Goal: Information Seeking & Learning: Learn about a topic

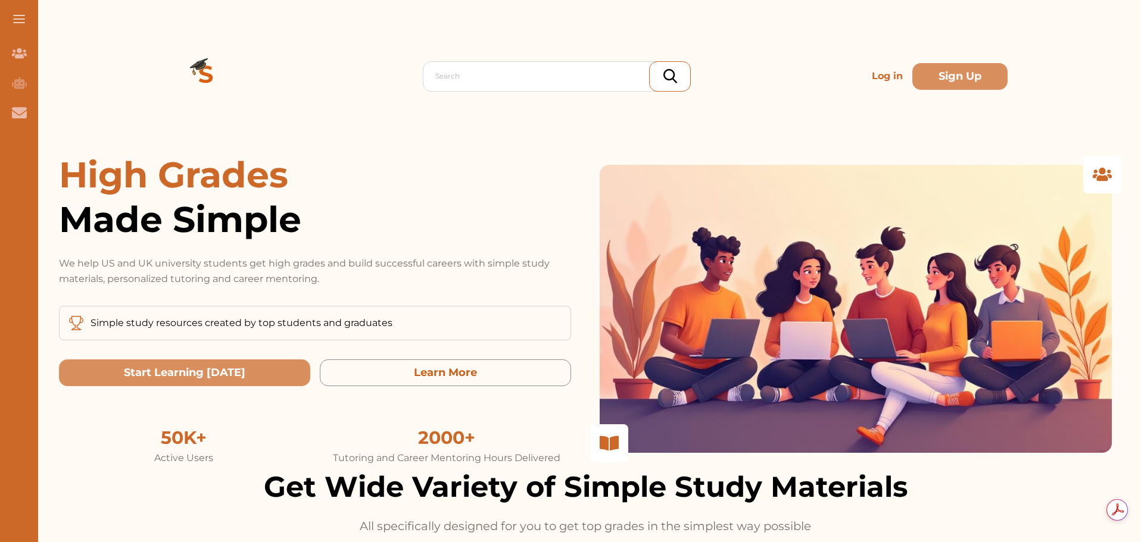
click at [867, 76] on p "Log in" at bounding box center [887, 76] width 40 height 24
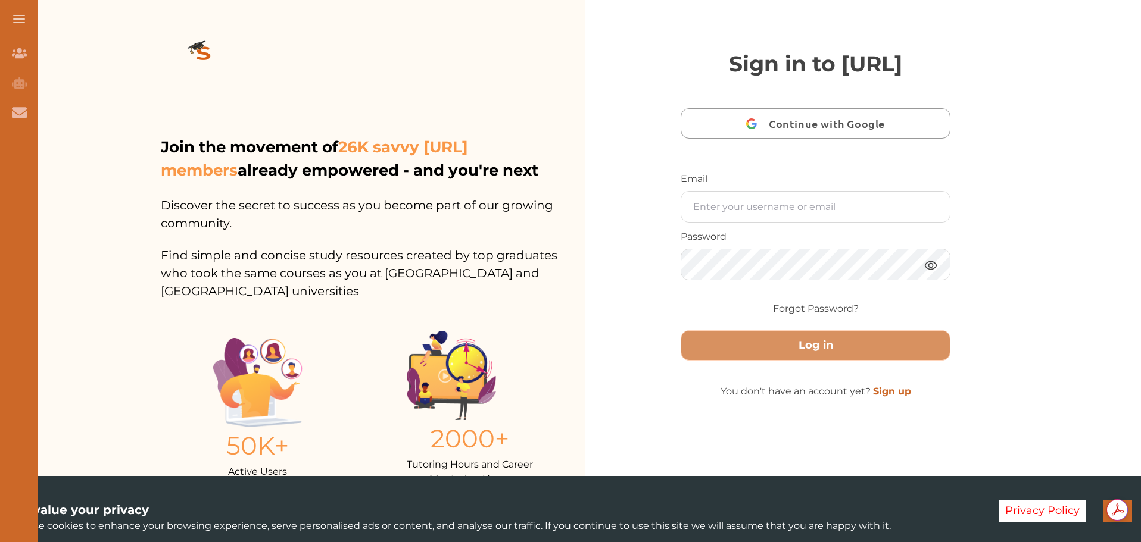
click at [803, 138] on span "Continue with Google" at bounding box center [830, 124] width 122 height 28
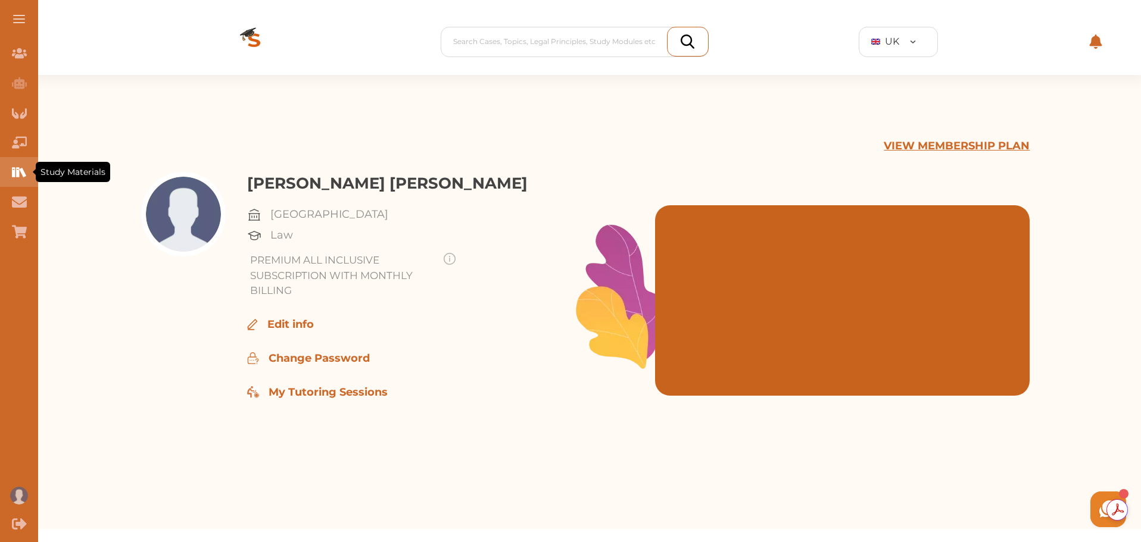
click at [34, 184] on div "Study Materials" at bounding box center [19, 172] width 38 height 30
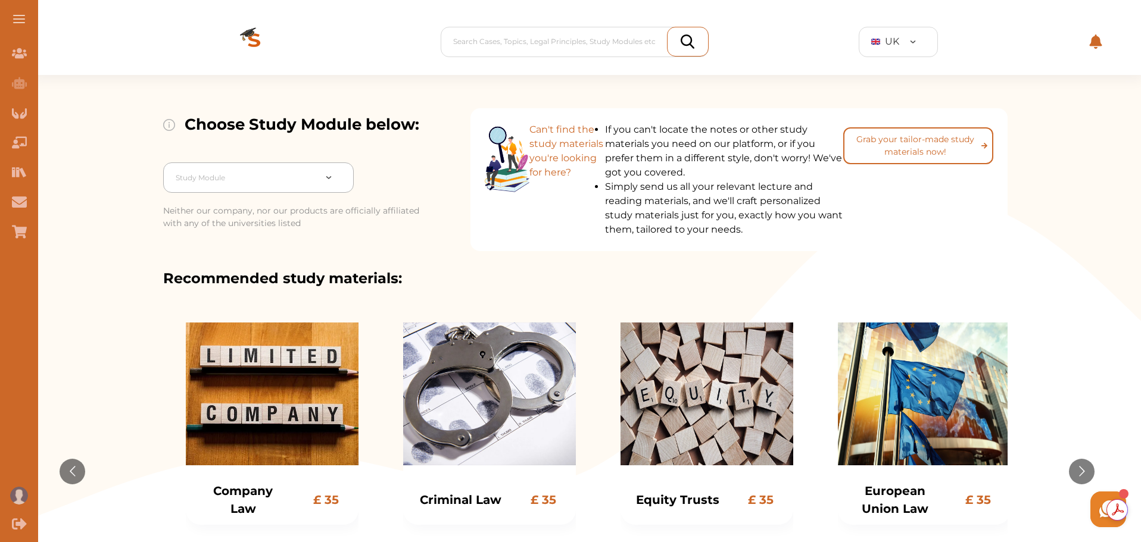
click at [264, 183] on div at bounding box center [245, 178] width 139 height 17
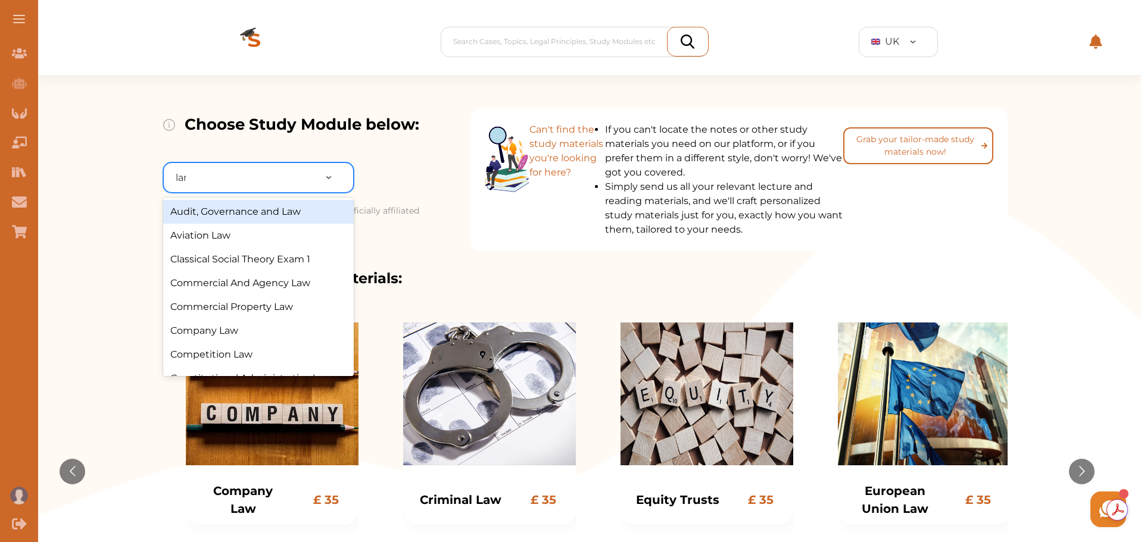
type input "land"
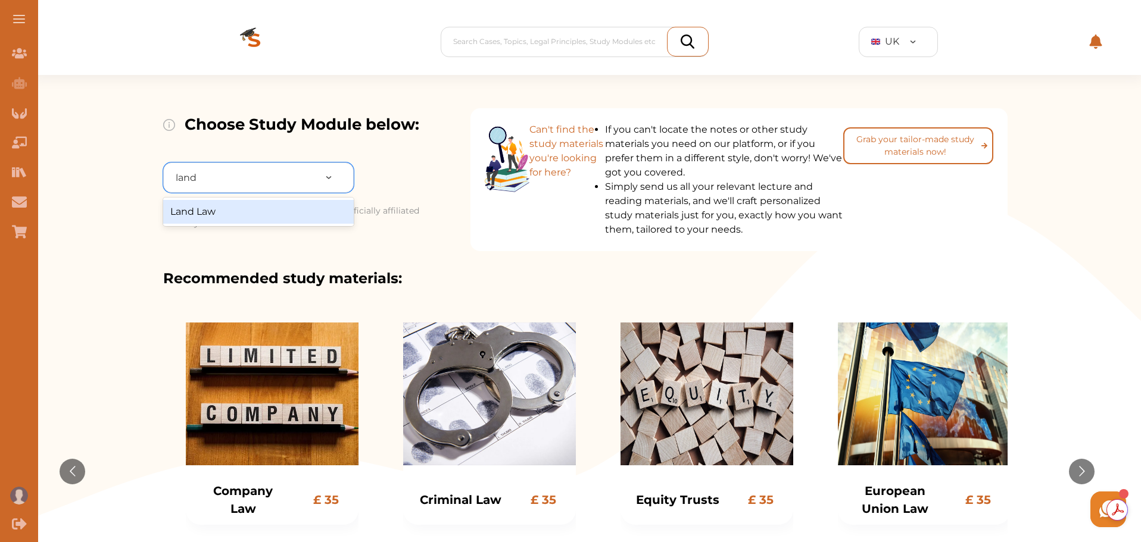
click at [263, 201] on div "Land Law" at bounding box center [258, 212] width 191 height 24
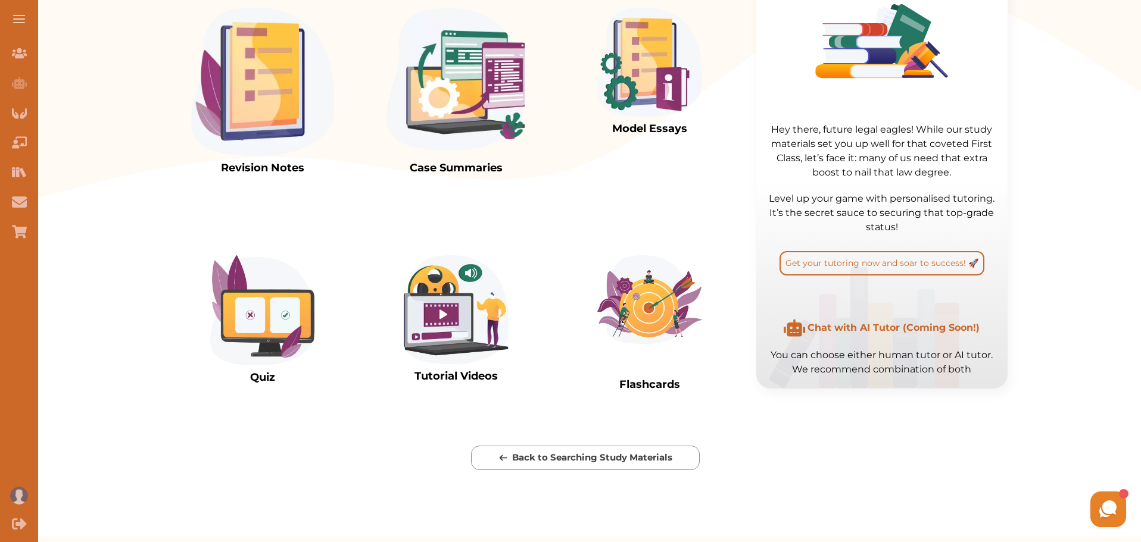
scroll to position [357, 0]
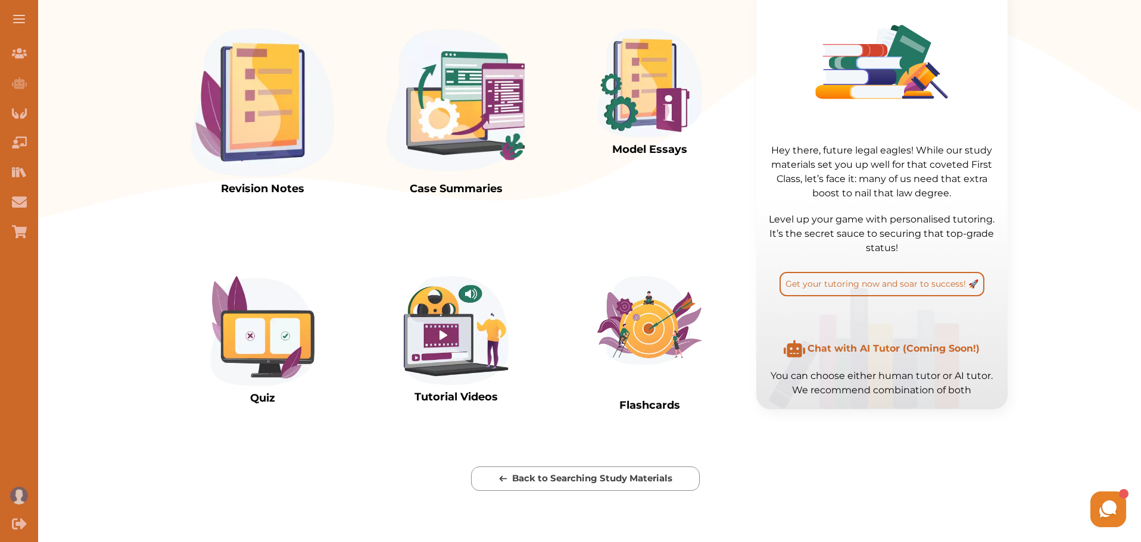
click at [267, 157] on img at bounding box center [262, 103] width 143 height 148
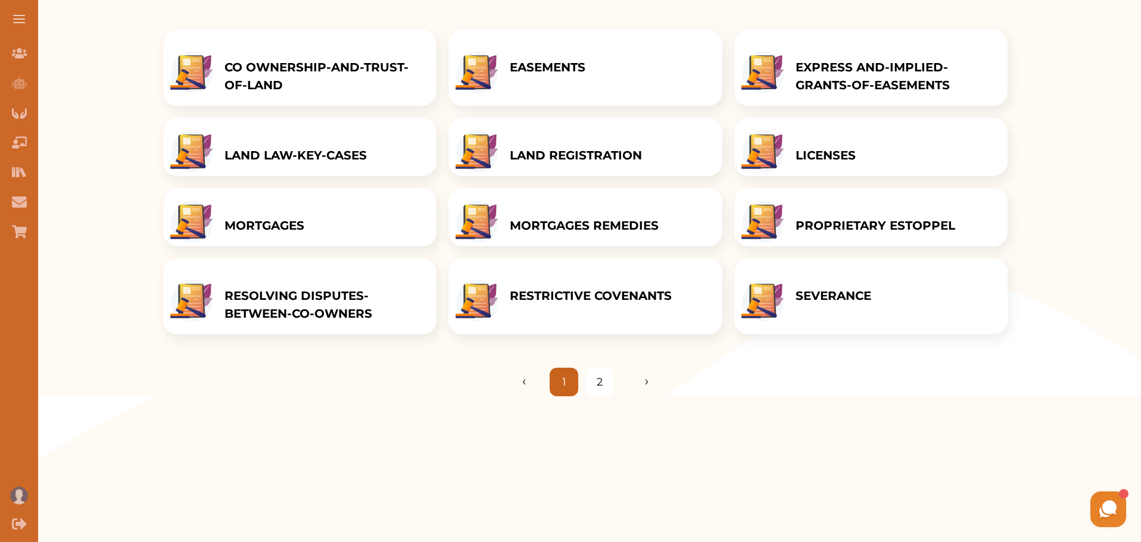
scroll to position [179, 0]
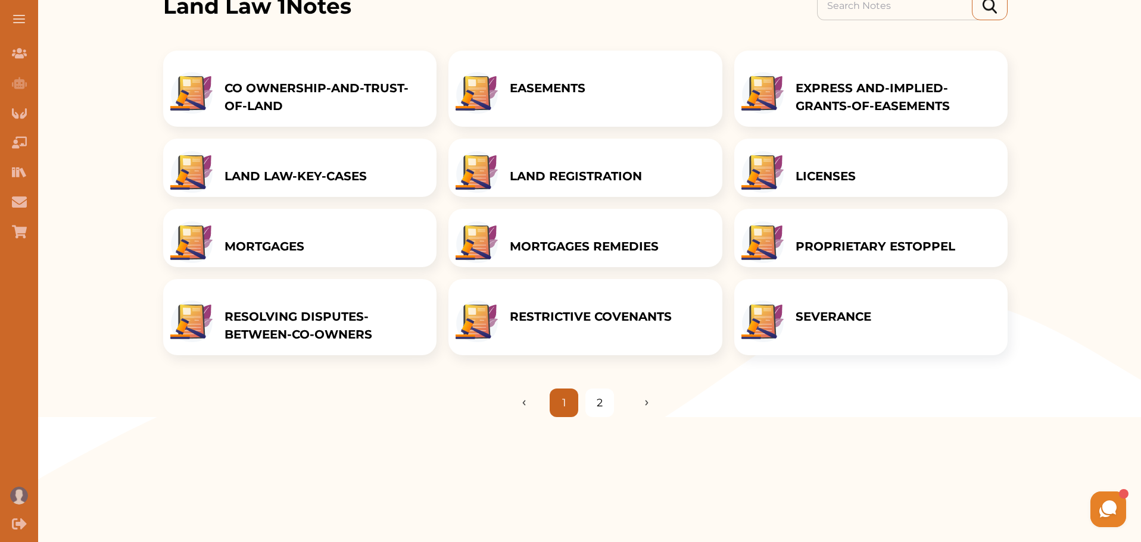
click at [808, 164] on div "LICENSES" at bounding box center [826, 168] width 84 height 58
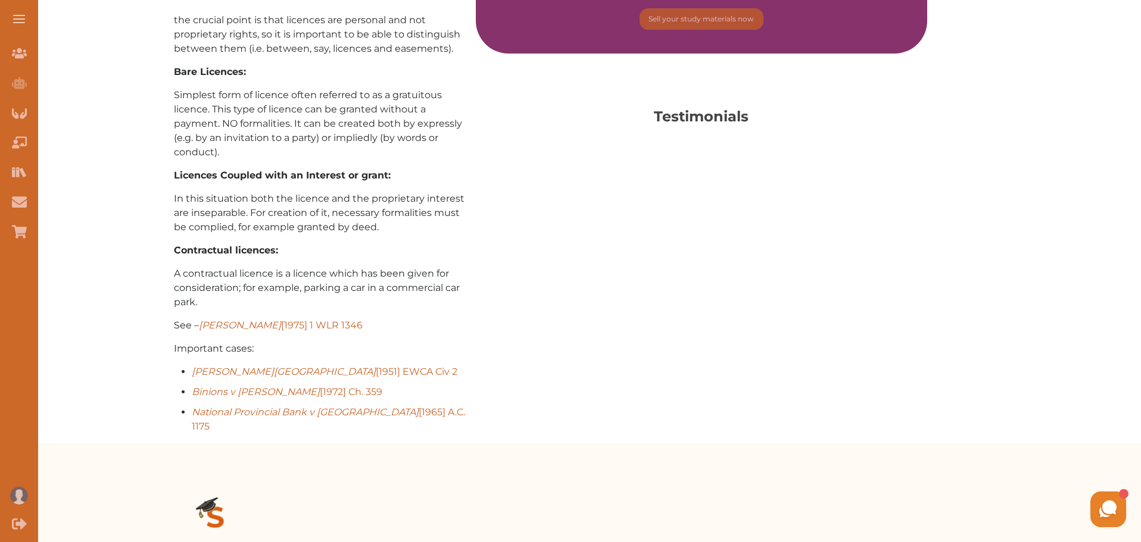
scroll to position [476, 0]
